Goal: Information Seeking & Learning: Learn about a topic

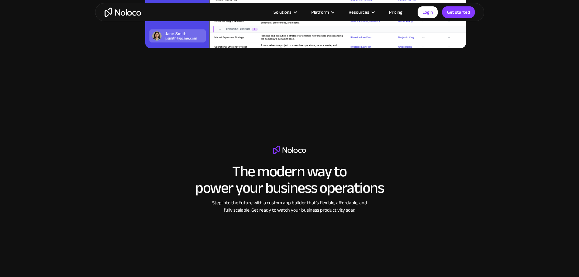
scroll to position [881, 0]
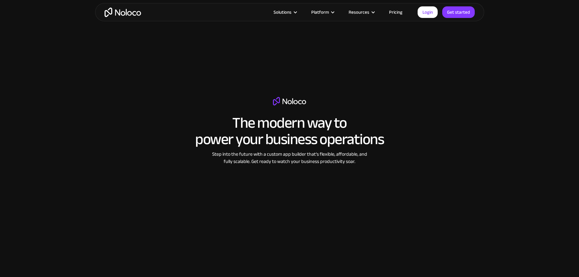
click at [393, 13] on link "Pricing" at bounding box center [395, 12] width 29 height 8
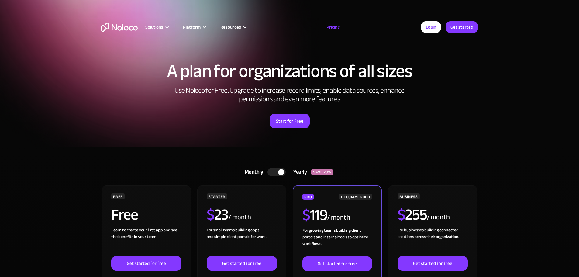
scroll to position [91, 0]
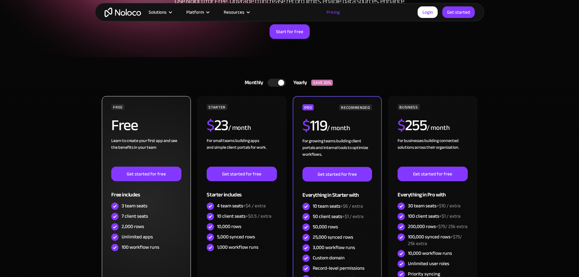
click at [119, 123] on h2 "Free" at bounding box center [124, 125] width 26 height 15
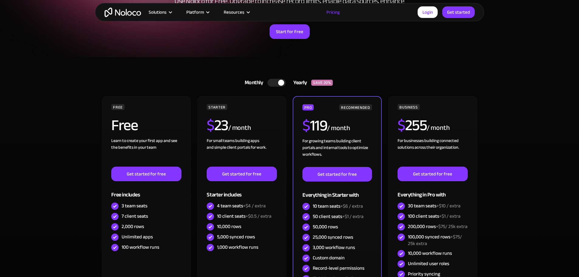
click at [274, 82] on div at bounding box center [276, 83] width 18 height 8
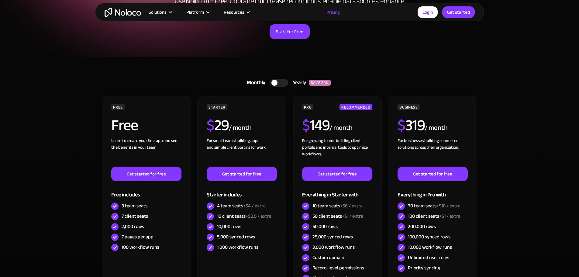
click at [274, 82] on div at bounding box center [274, 83] width 6 height 6
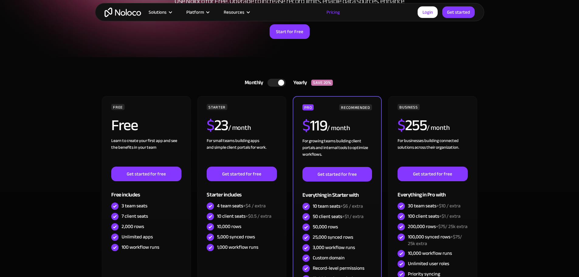
click at [274, 82] on div at bounding box center [276, 83] width 18 height 8
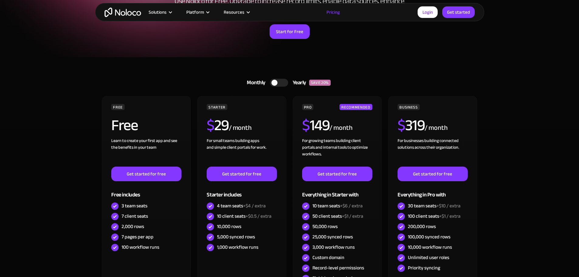
click at [150, 89] on div "Monthly Yearly SAVE 20% Monthly Yearly SAVE 20%" at bounding box center [289, 82] width 377 height 15
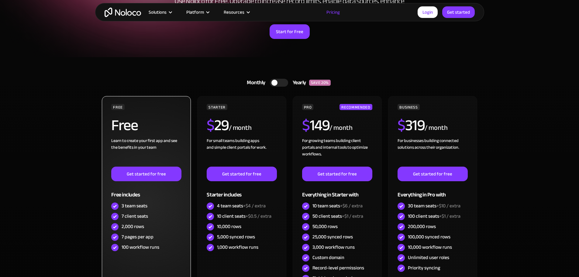
click at [147, 103] on div "FREE Free Learn to create your first app and see the benefits in your team ‍ Ge…" at bounding box center [146, 202] width 89 height 213
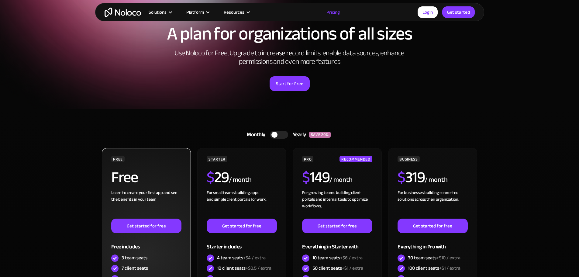
scroll to position [0, 0]
